Goal: Information Seeking & Learning: Learn about a topic

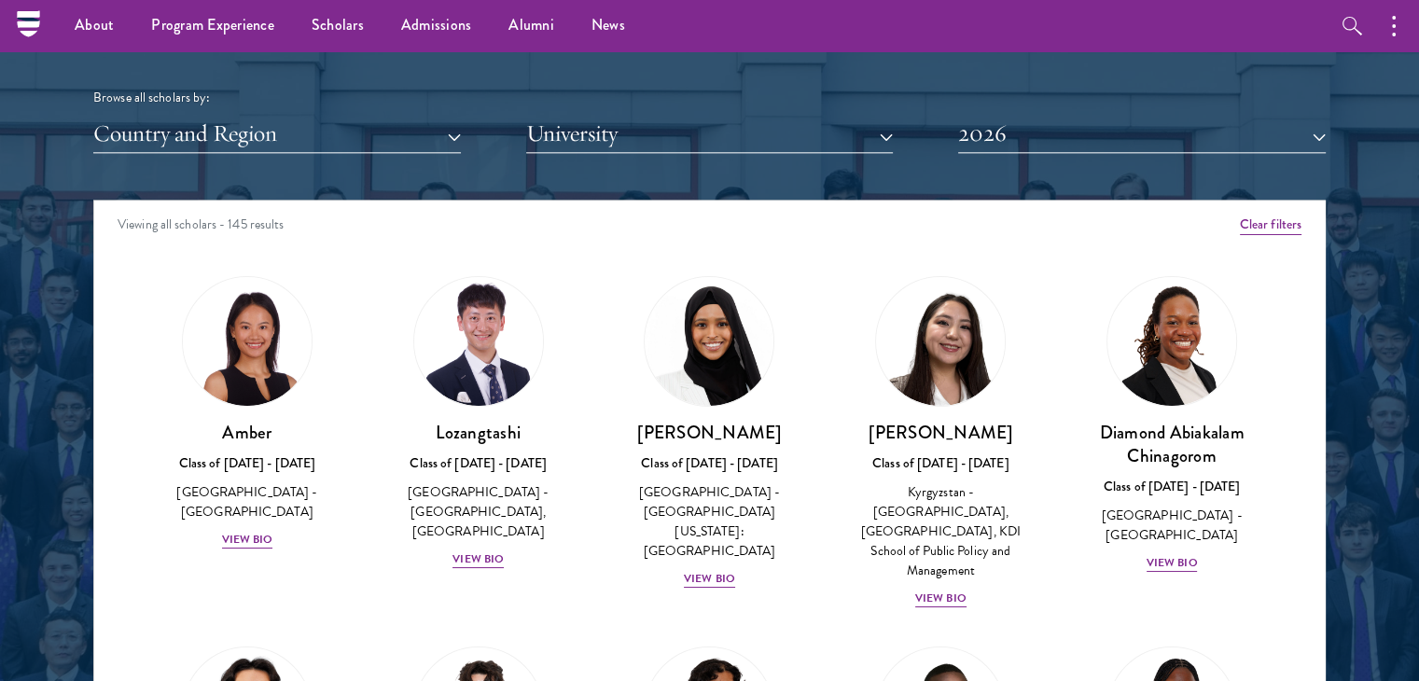
scroll to position [2238, 0]
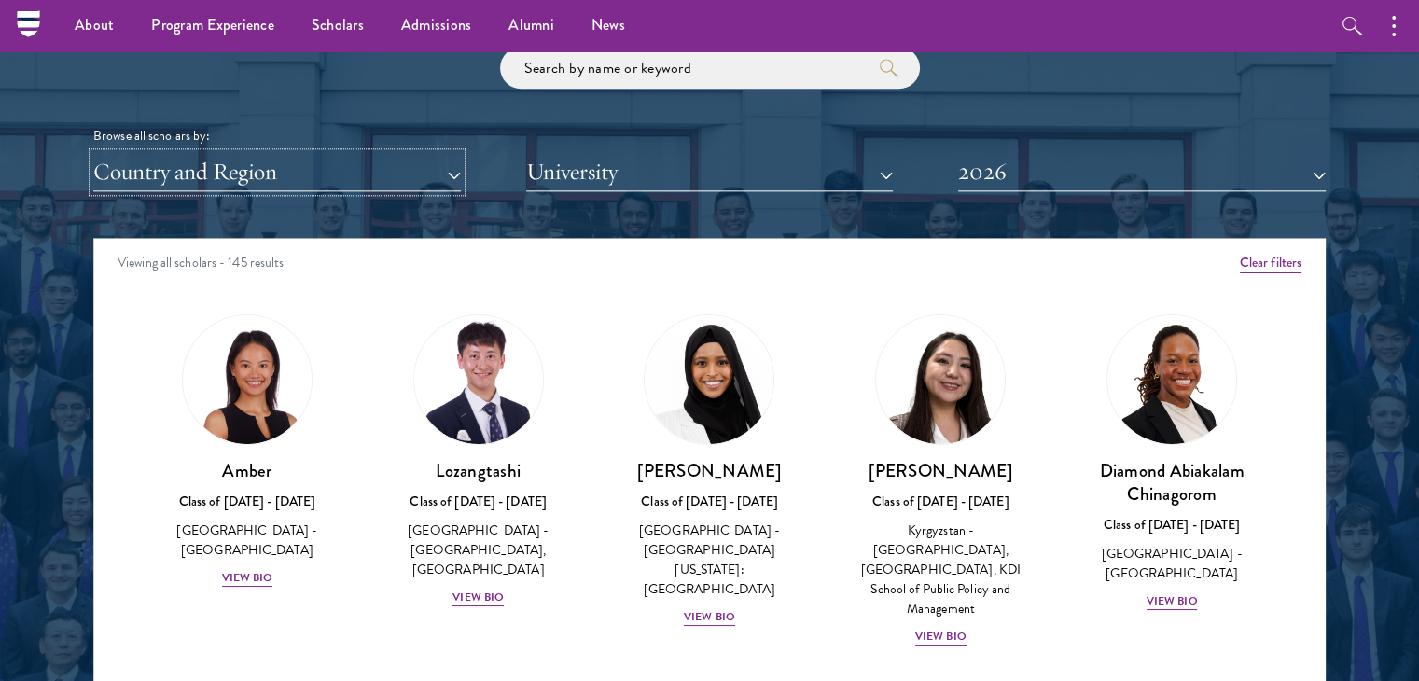
click at [398, 170] on button "Country and Region" at bounding box center [276, 172] width 367 height 38
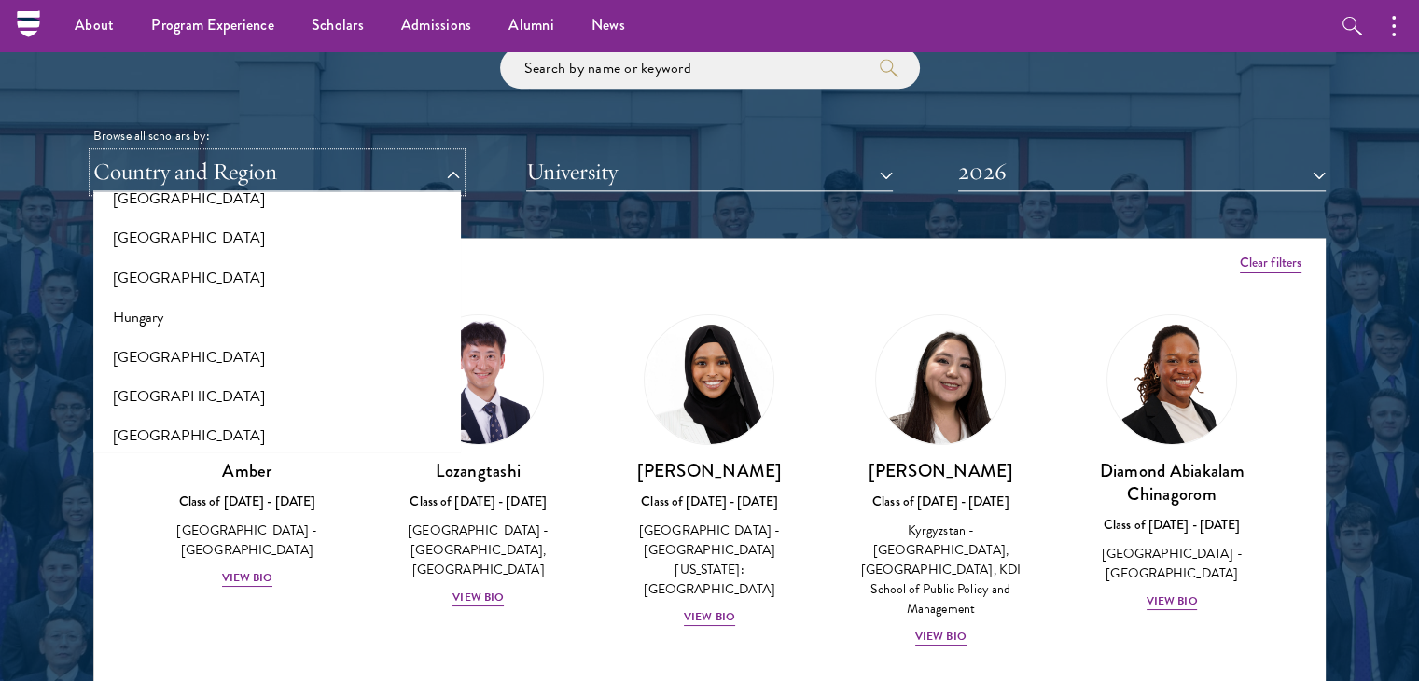
scroll to position [1360, 0]
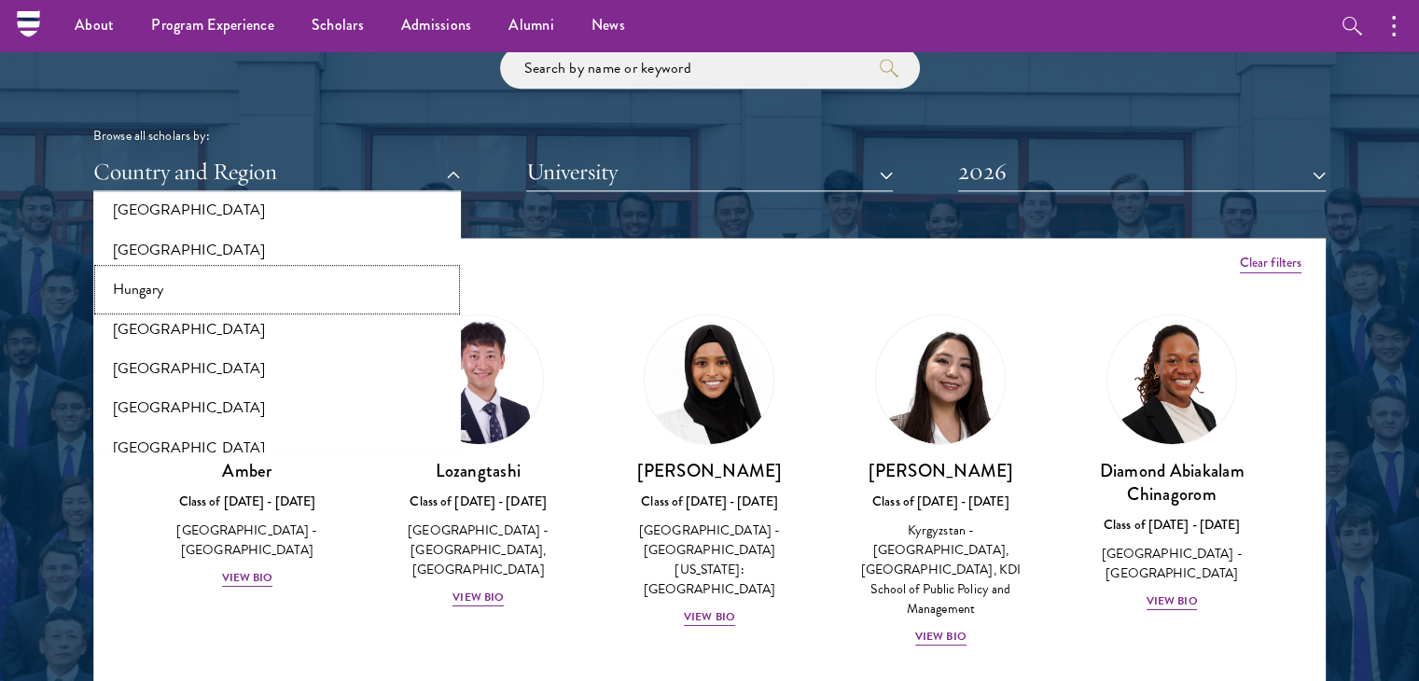
click at [325, 301] on button "Hungary" at bounding box center [277, 289] width 356 height 39
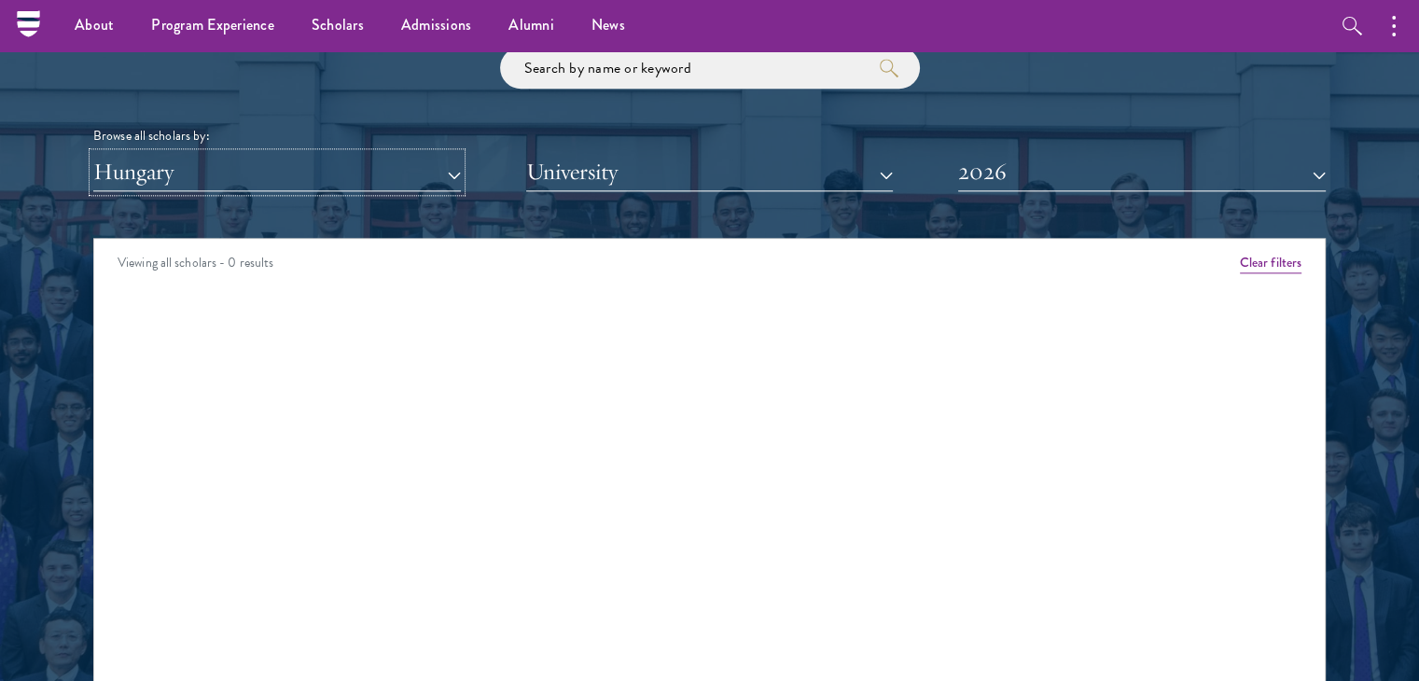
click at [302, 181] on button "Hungary" at bounding box center [276, 172] width 367 height 38
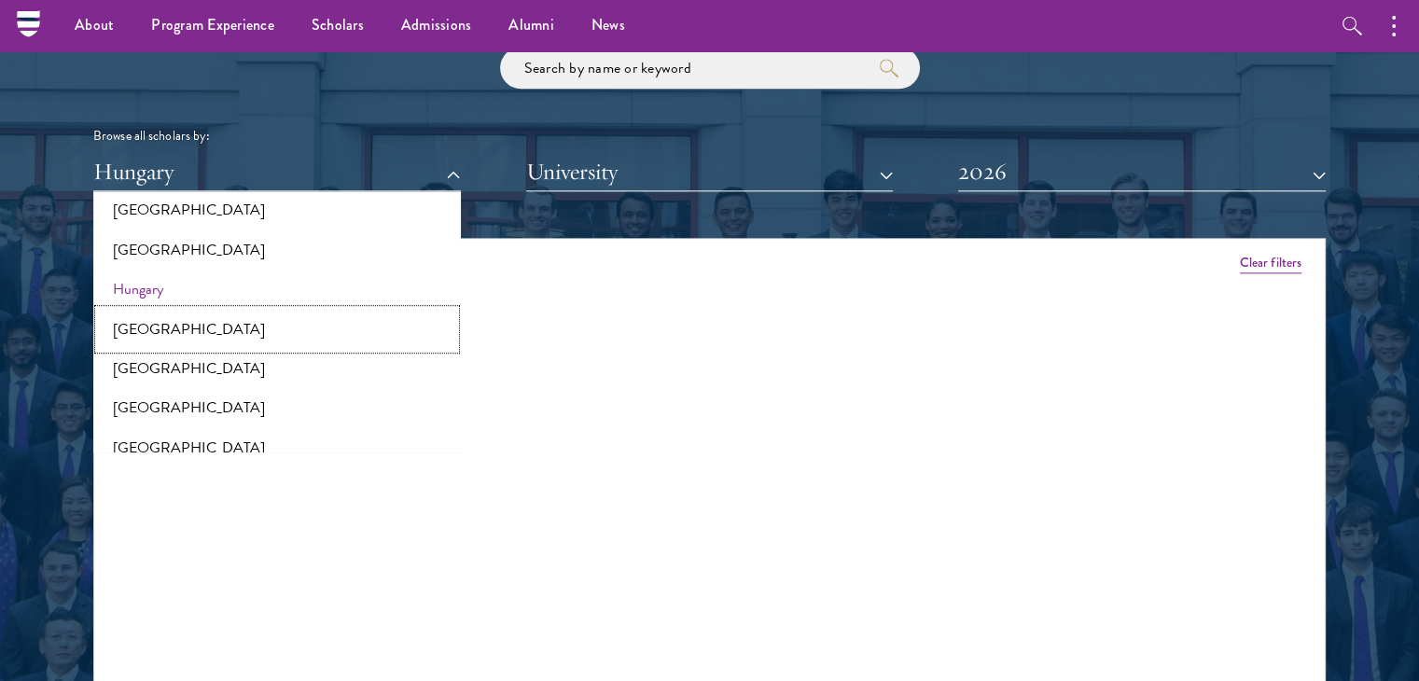
click at [164, 326] on button "[GEOGRAPHIC_DATA]" at bounding box center [277, 329] width 356 height 39
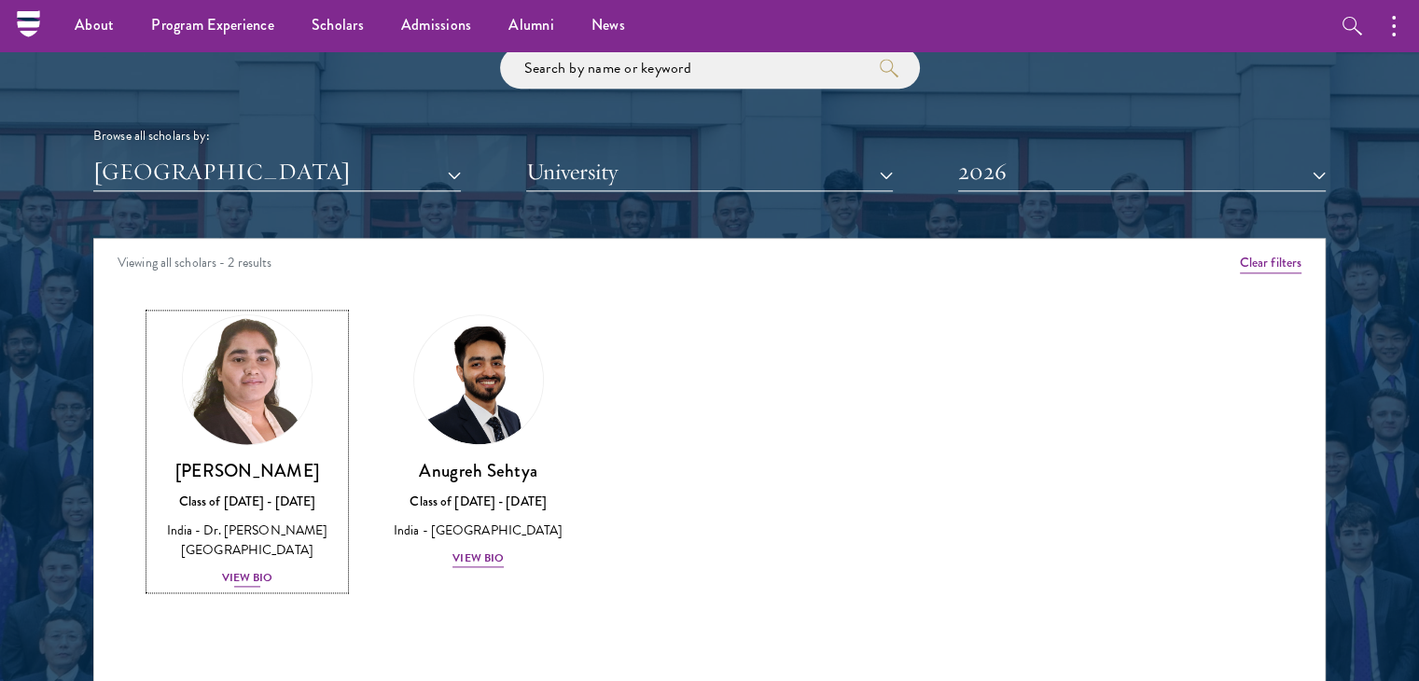
click at [249, 575] on div "View Bio" at bounding box center [247, 578] width 51 height 18
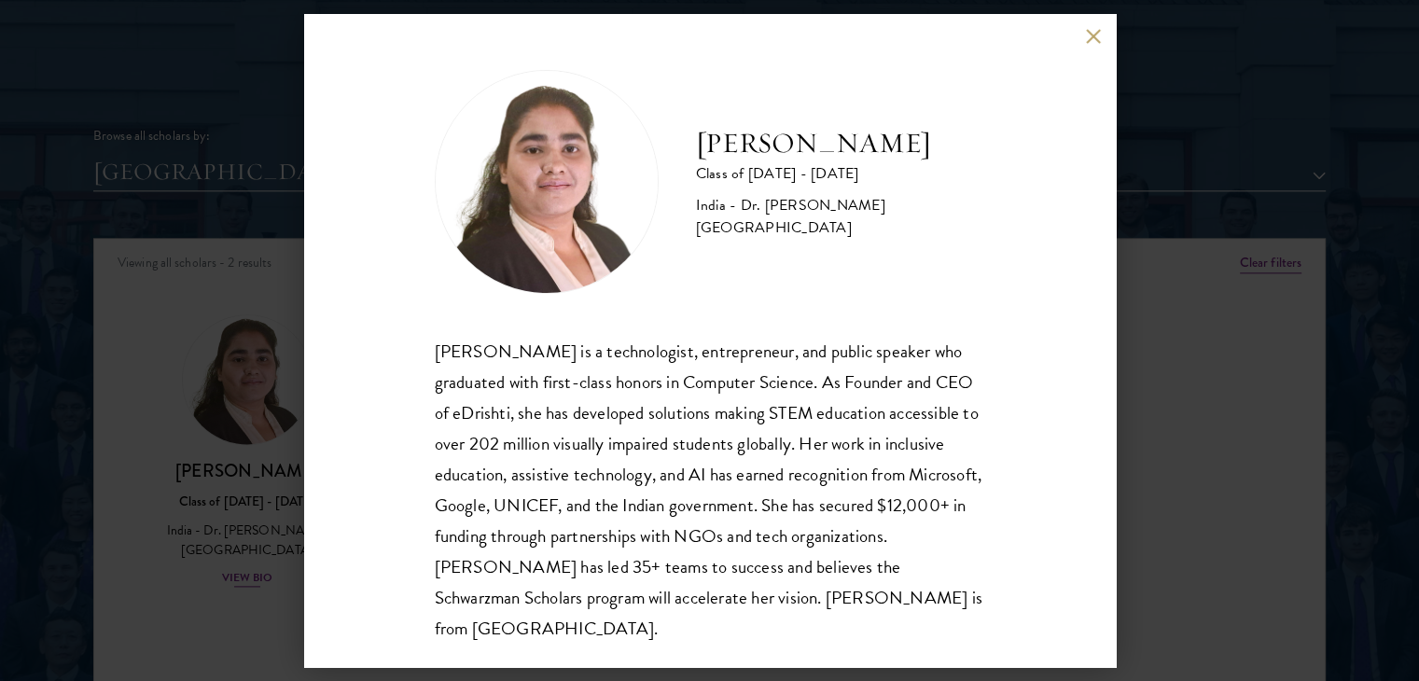
scroll to position [2276, 0]
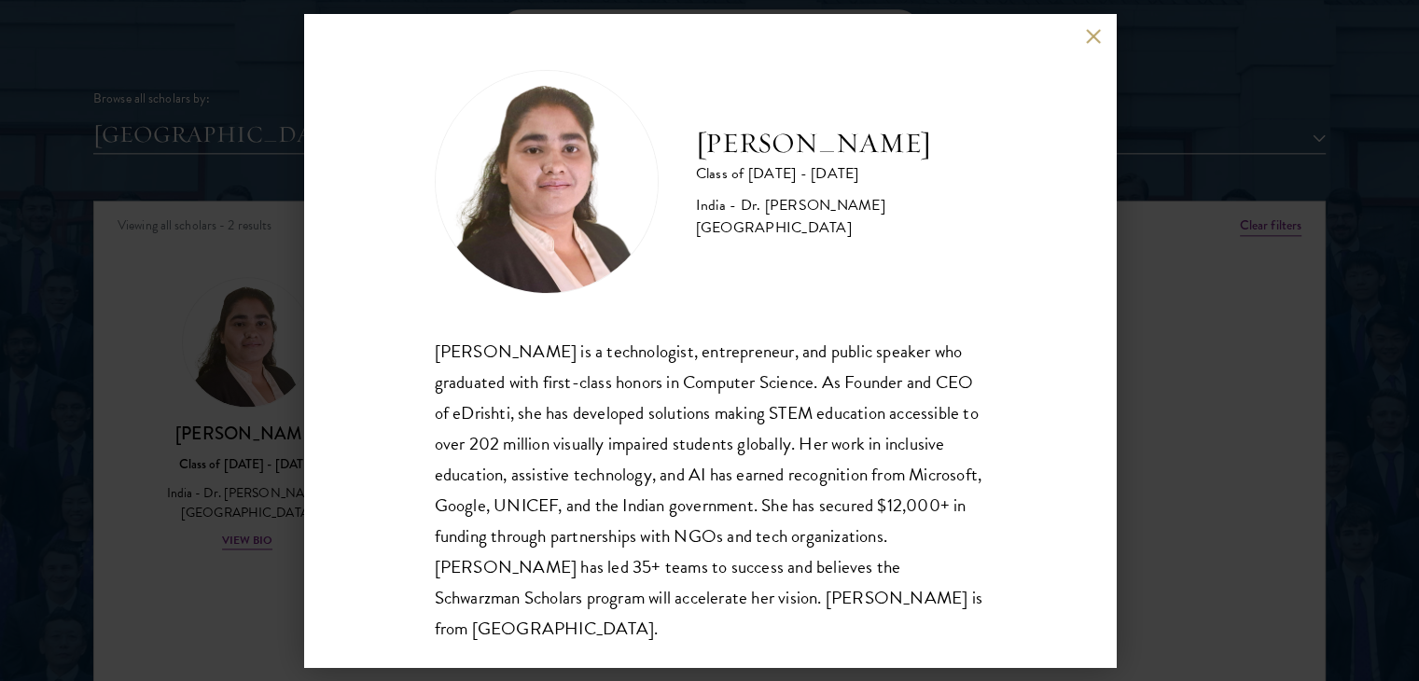
click at [495, 486] on div "[PERSON_NAME] is a technologist, entrepreneur, and public speaker who graduated…" at bounding box center [710, 490] width 550 height 308
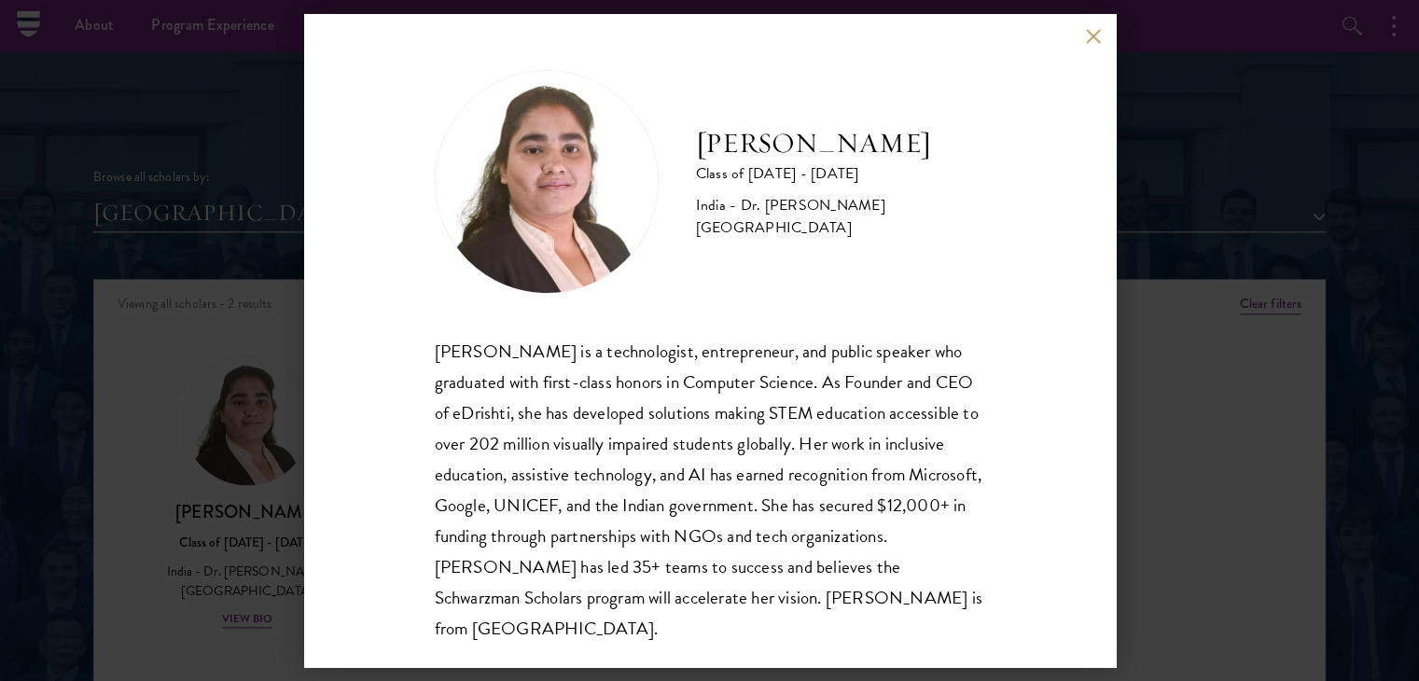
scroll to position [2126, 0]
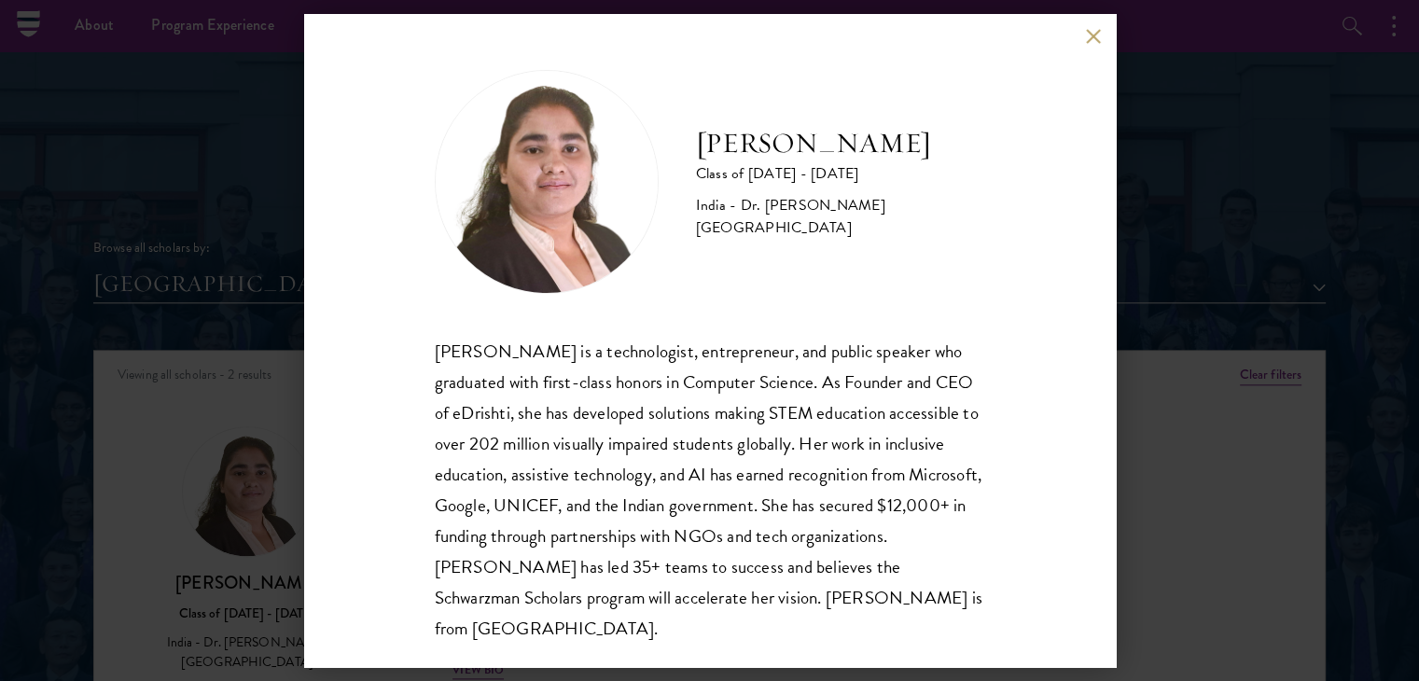
click at [1089, 46] on div "[PERSON_NAME] Class of [DATE] - [DATE] [GEOGRAPHIC_DATA] - Dr. [PERSON_NAME][GE…" at bounding box center [709, 340] width 811 height 653
click at [1089, 40] on button at bounding box center [1094, 36] width 16 height 16
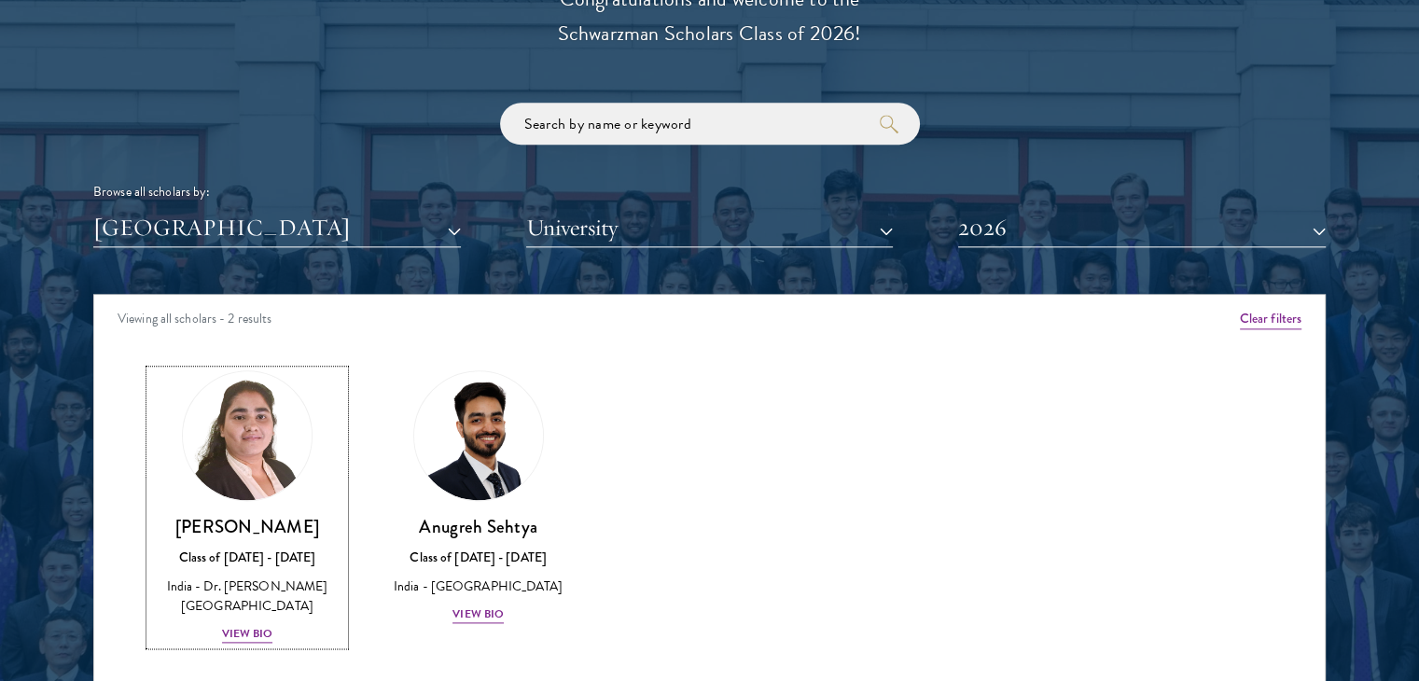
scroll to position [2332, 0]
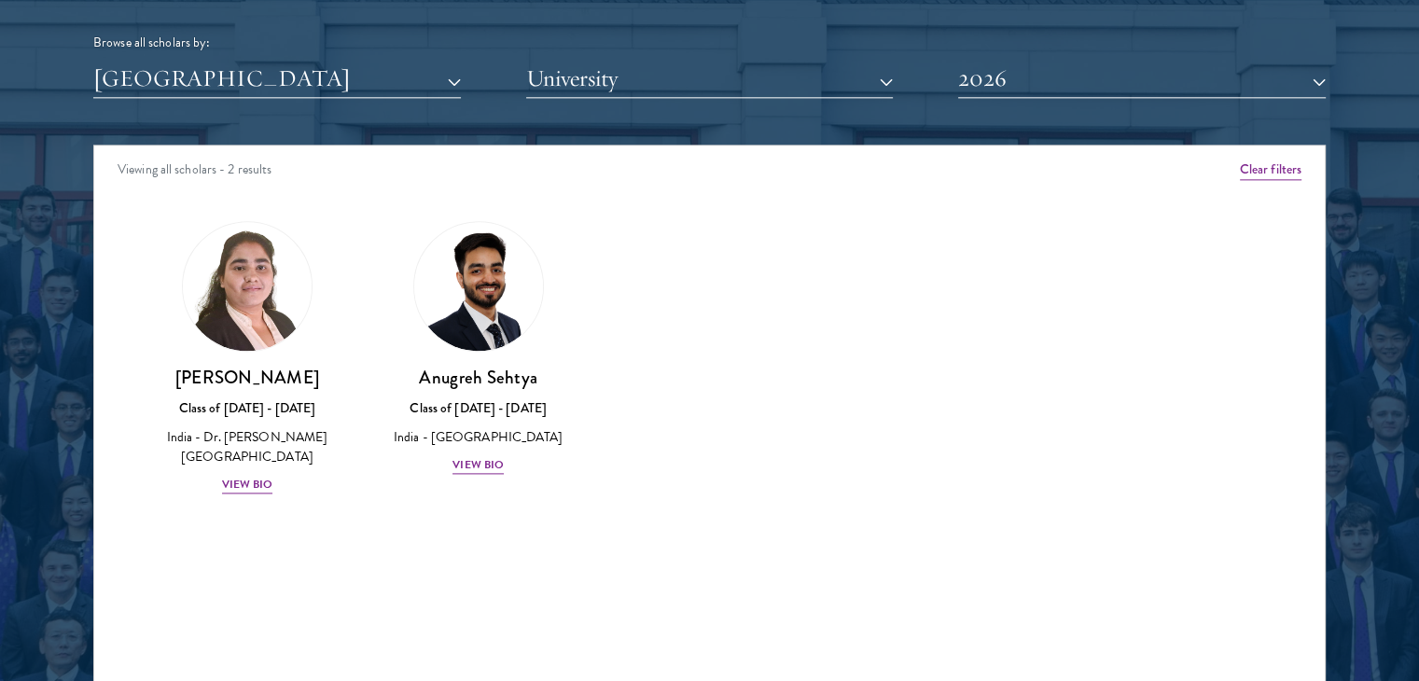
click at [1073, 53] on div "Browse all scholars by: [GEOGRAPHIC_DATA] All Countries and Regions [GEOGRAPHIC…" at bounding box center [709, 25] width 1232 height 145
click at [1073, 67] on button "2026" at bounding box center [1141, 79] width 367 height 38
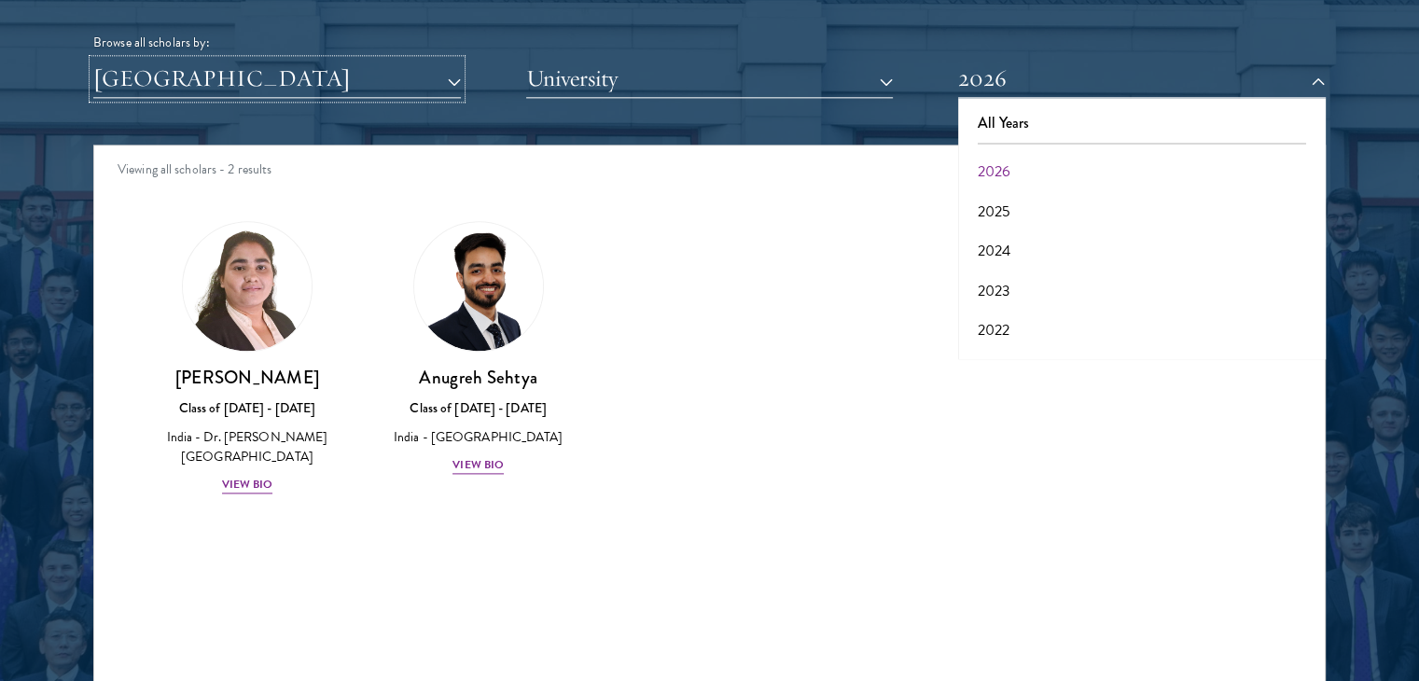
click at [429, 76] on button "[GEOGRAPHIC_DATA]" at bounding box center [276, 79] width 367 height 38
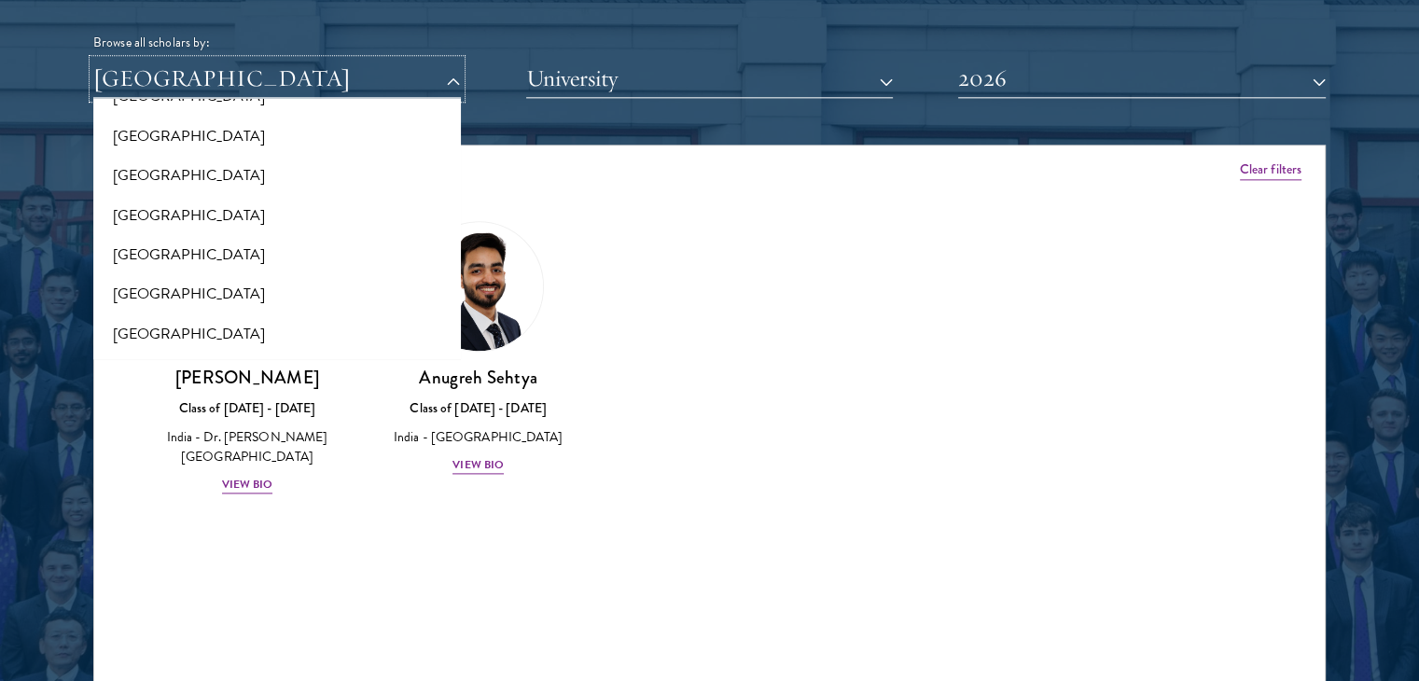
scroll to position [0, 0]
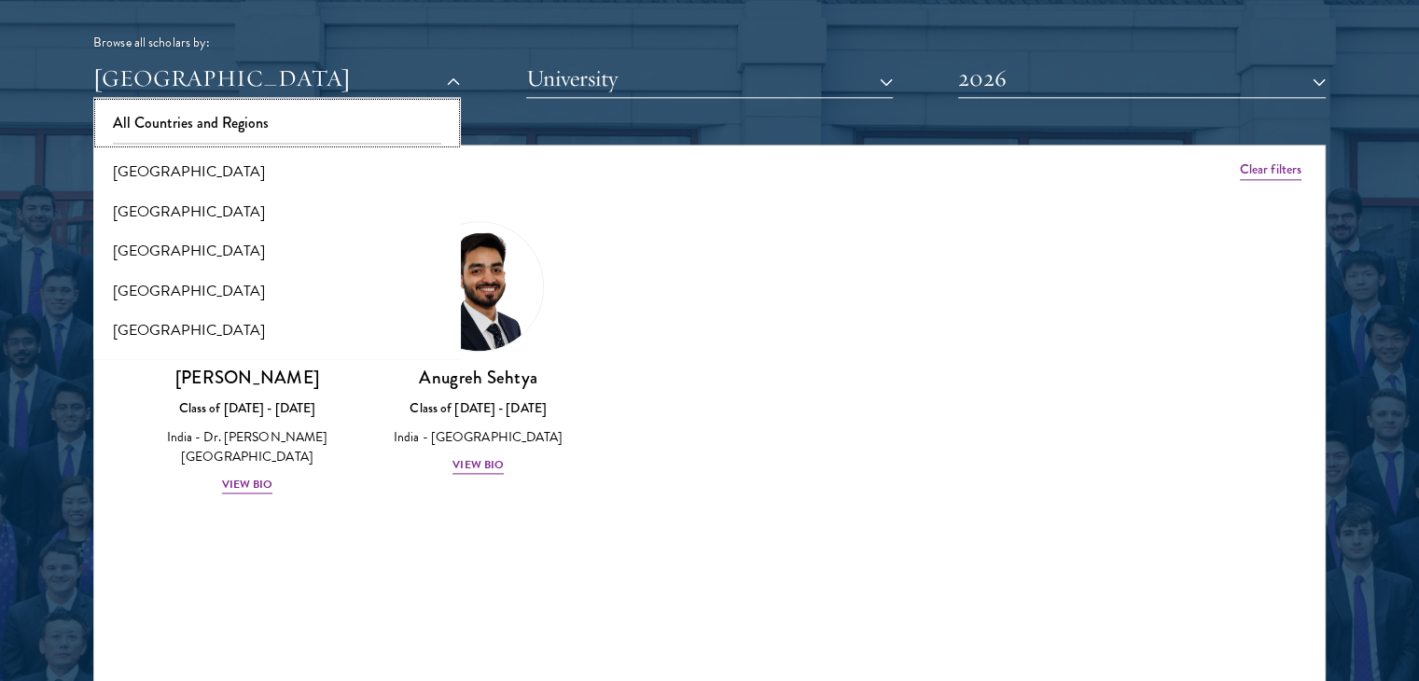
click at [246, 129] on button "All Countries and Regions" at bounding box center [277, 123] width 356 height 39
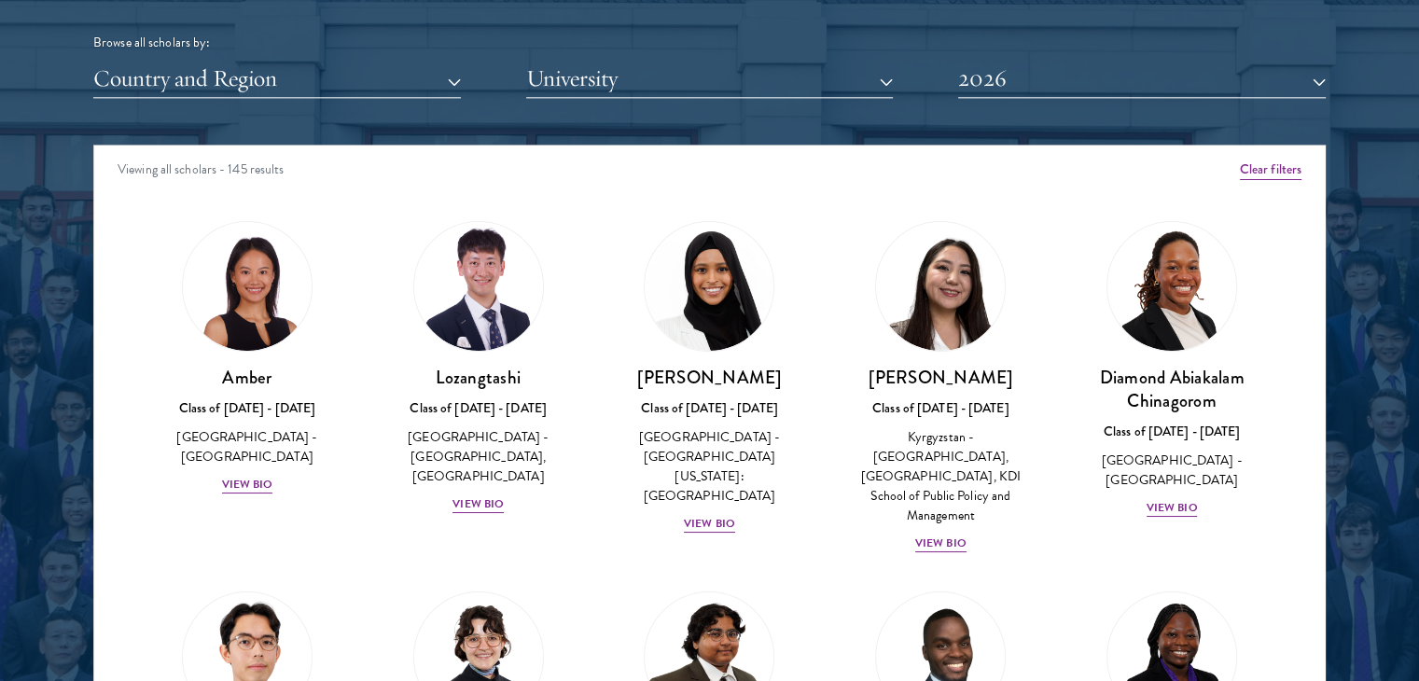
click at [207, 195] on div "Viewing all scholars - 145 results" at bounding box center [709, 171] width 1230 height 52
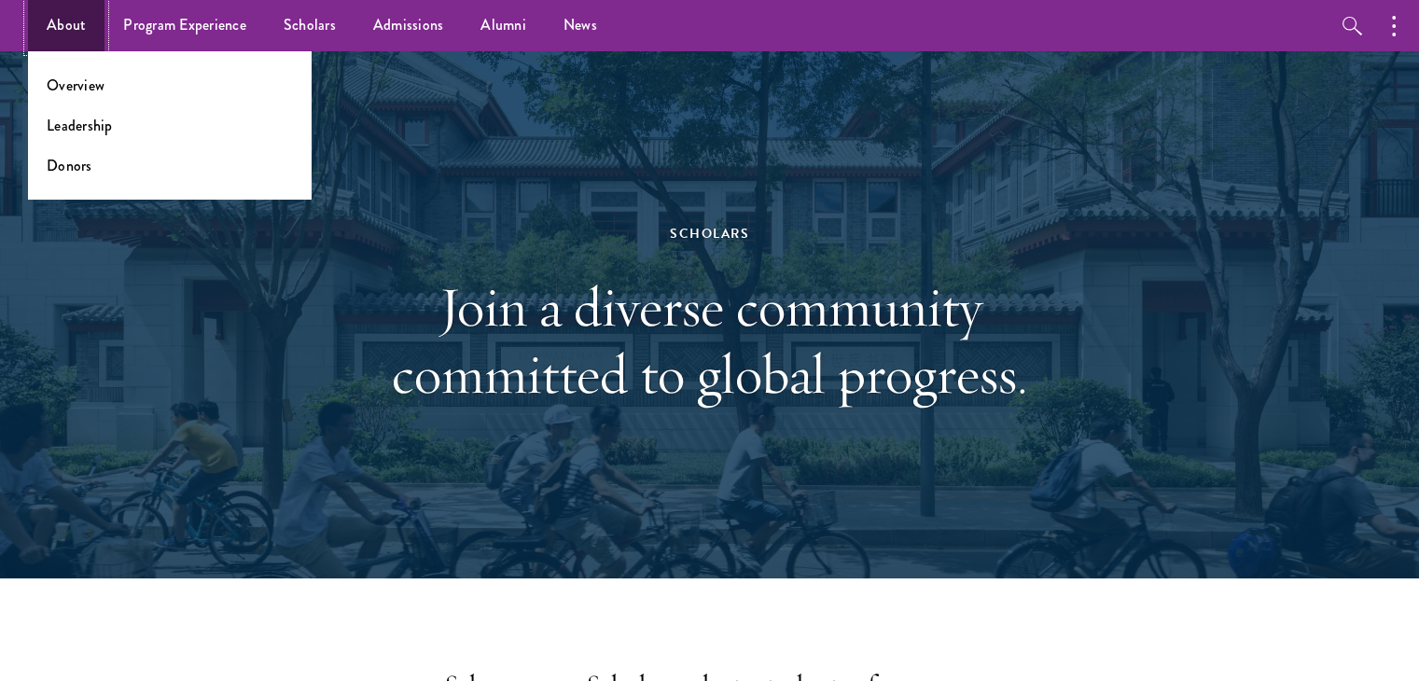
click at [77, 18] on link "About" at bounding box center [66, 25] width 76 height 51
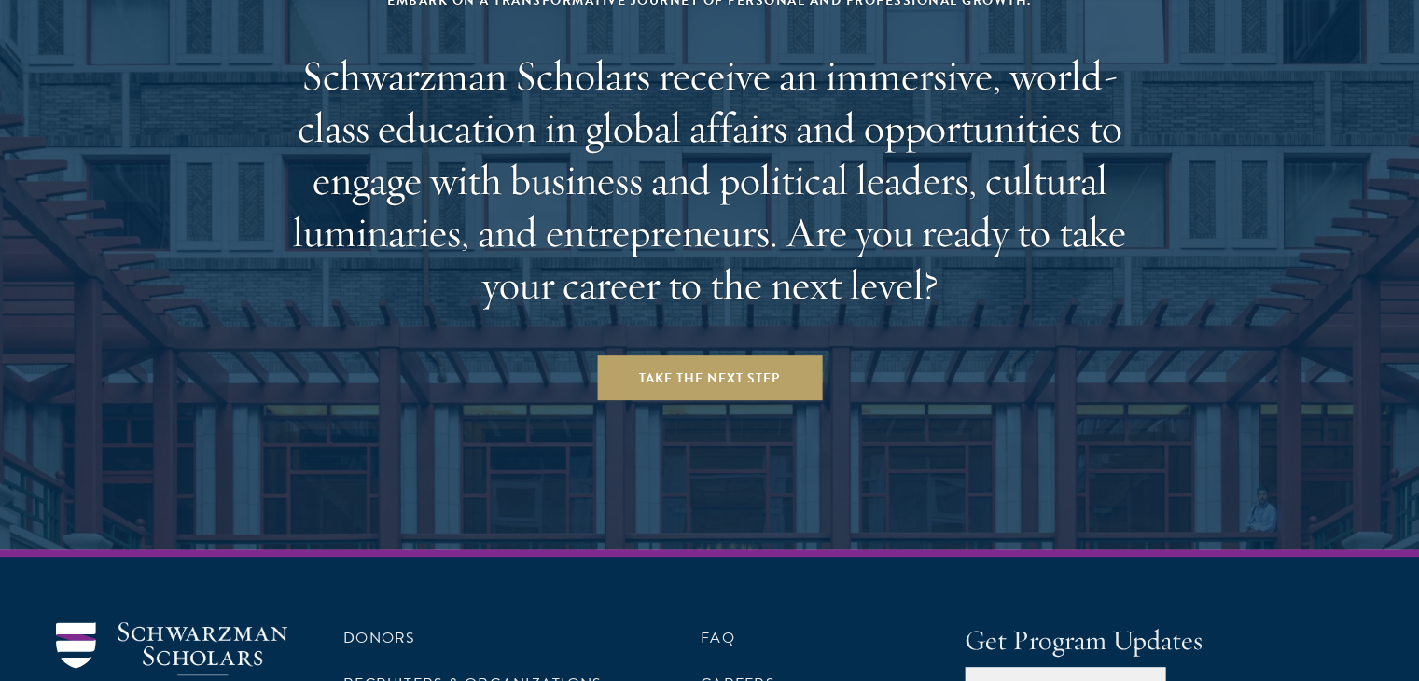
scroll to position [7827, 0]
